Goal: Check status: Check status

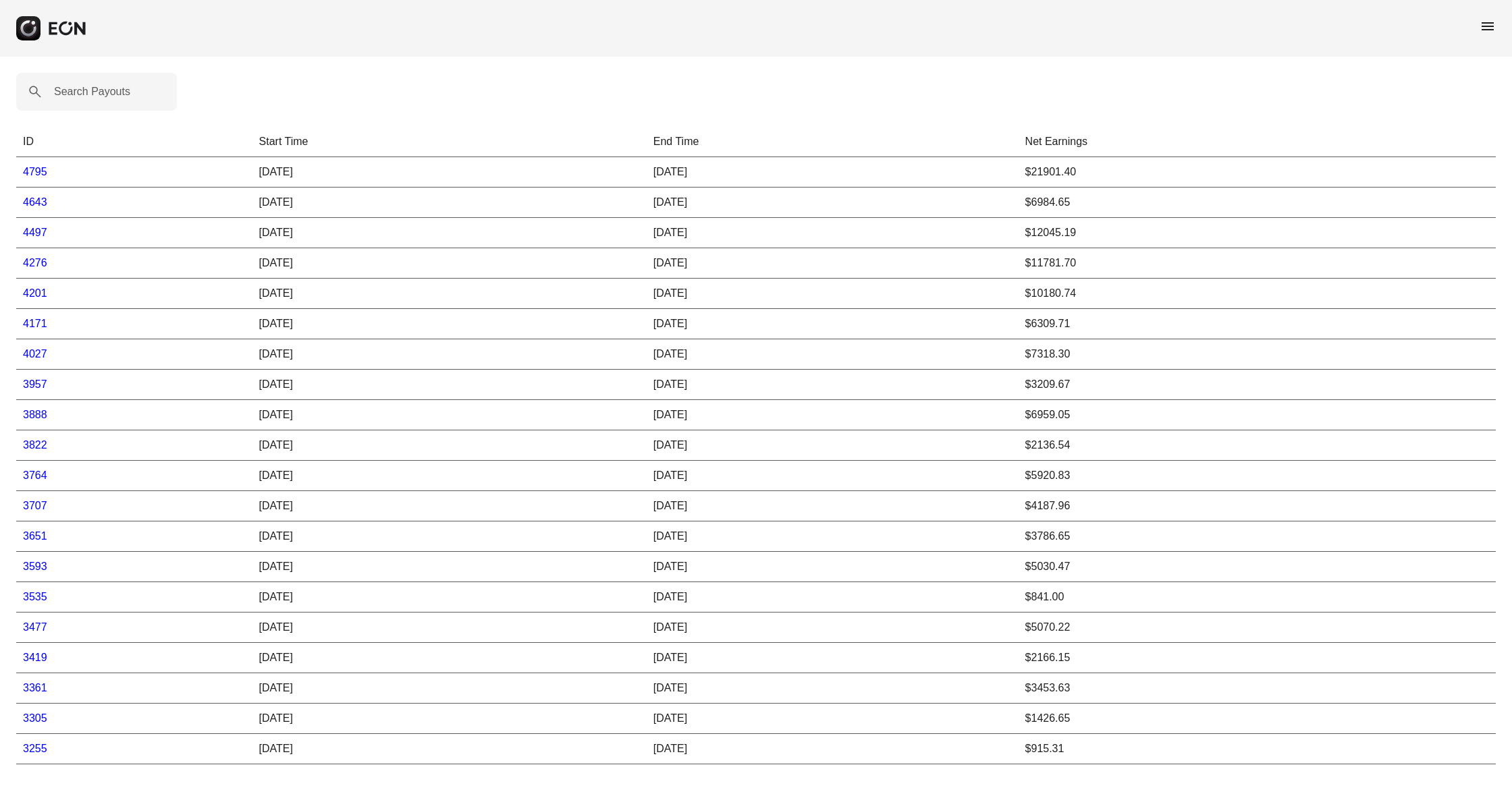
click at [42, 595] on link "3535" at bounding box center [34, 596] width 24 height 11
click at [43, 625] on link "3477" at bounding box center [34, 626] width 24 height 11
click at [32, 568] on link "3593" at bounding box center [34, 566] width 24 height 11
click at [33, 567] on link "3593" at bounding box center [34, 566] width 24 height 11
